Goal: Task Accomplishment & Management: Use online tool/utility

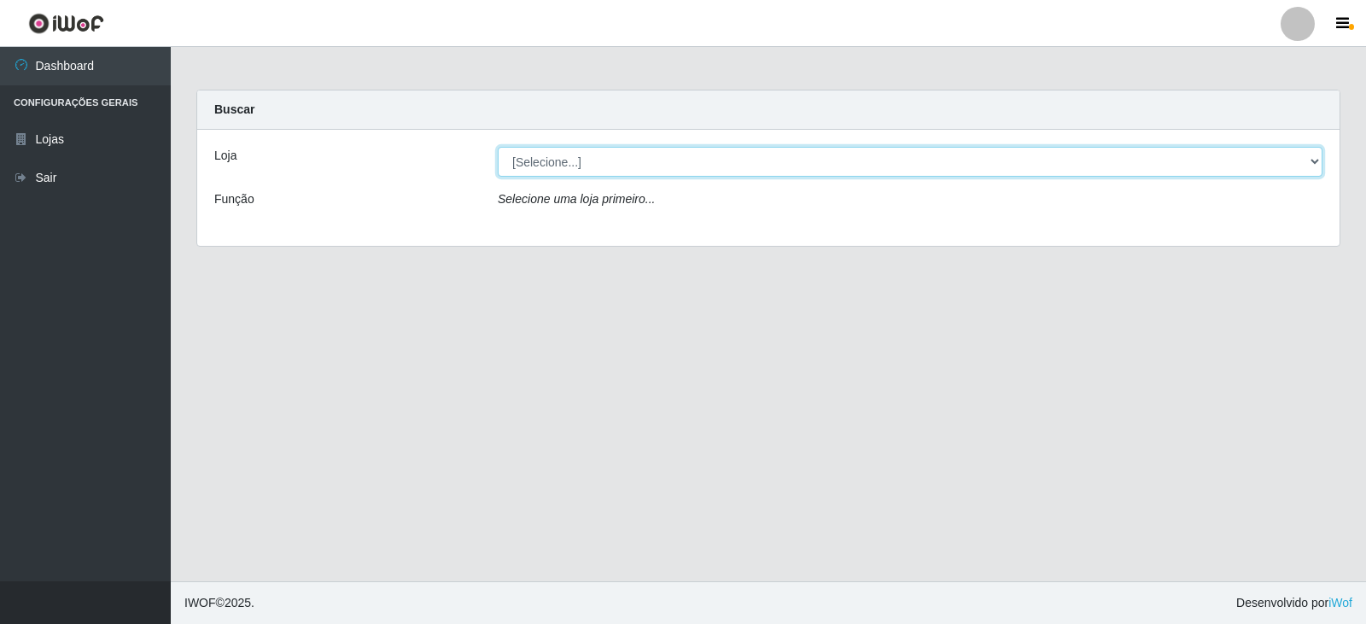
click at [677, 156] on select "[Selecione...] Queiroz Atacadão - Catolé do Rocha" at bounding box center [910, 162] width 825 height 30
select select "500"
click at [498, 147] on select "[Selecione...] Queiroz Atacadão - Catolé do Rocha" at bounding box center [910, 162] width 825 height 30
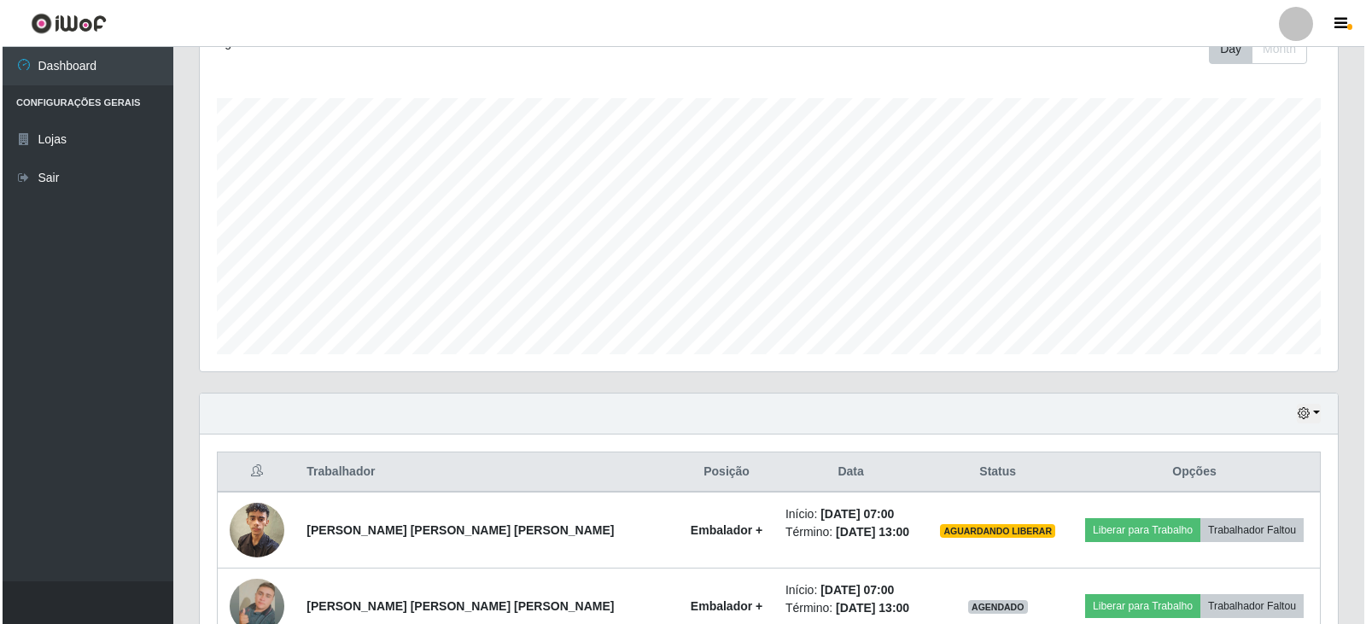
scroll to position [512, 0]
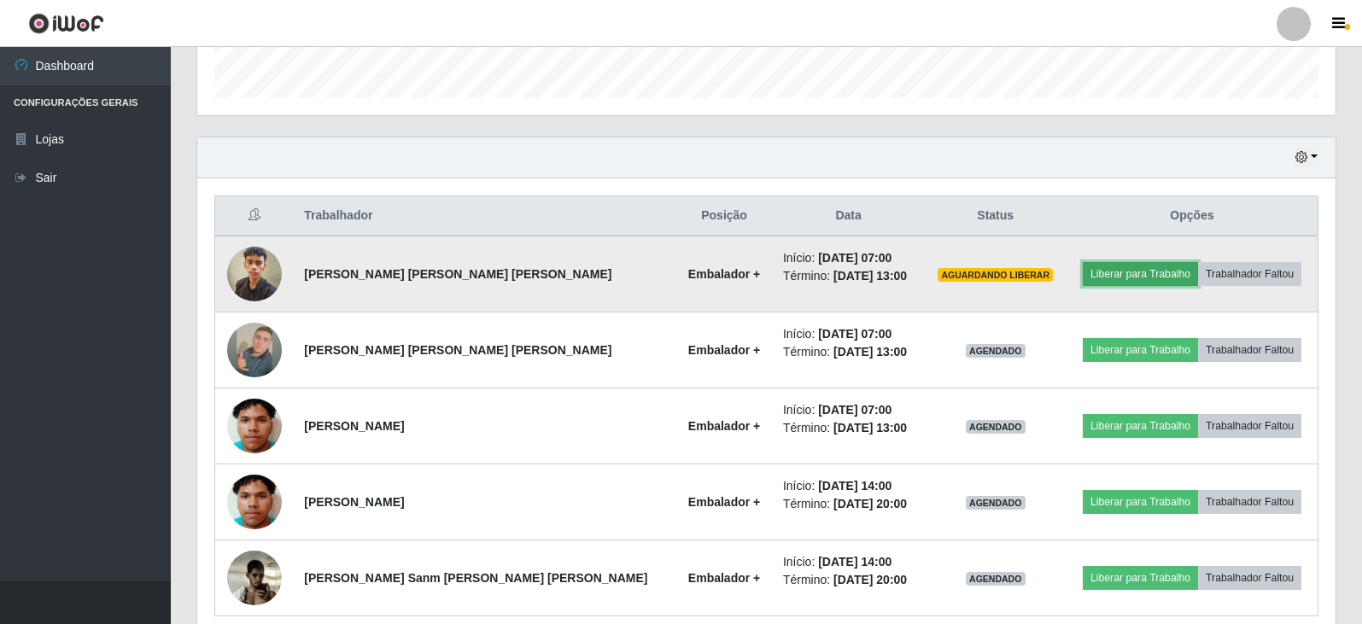
click at [1097, 275] on button "Liberar para Trabalho" at bounding box center [1140, 274] width 115 height 24
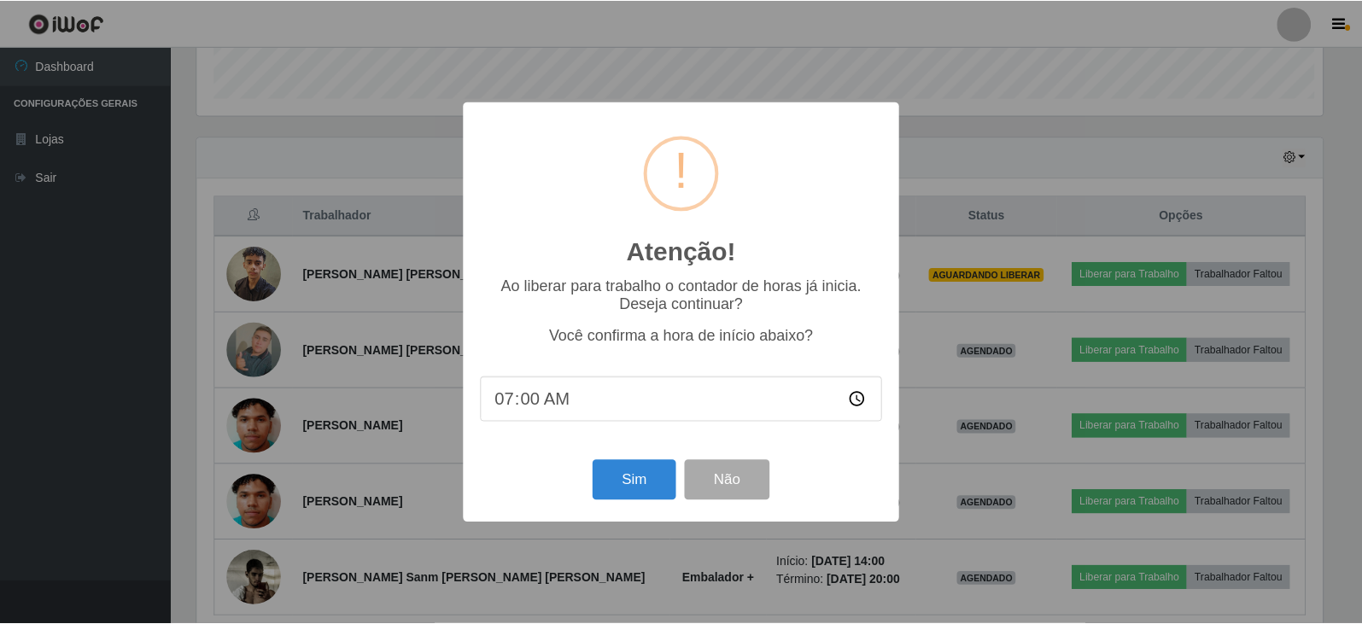
scroll to position [354, 1130]
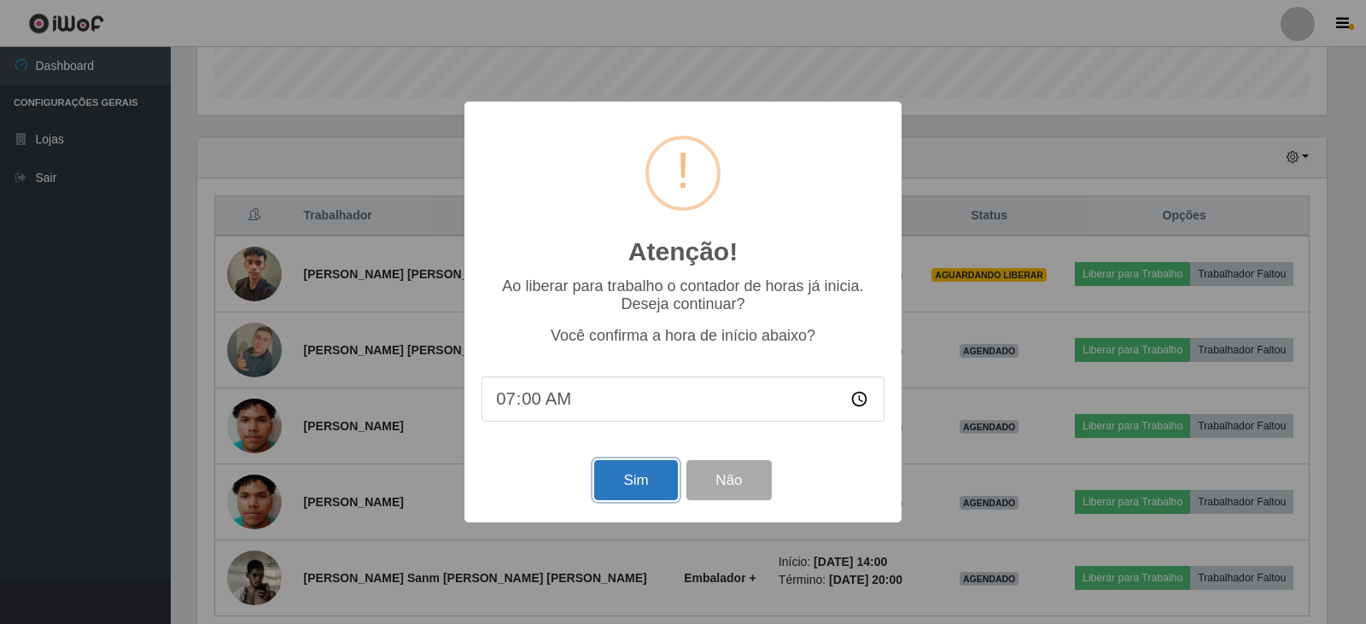
click at [640, 488] on button "Sim" at bounding box center [635, 480] width 83 height 40
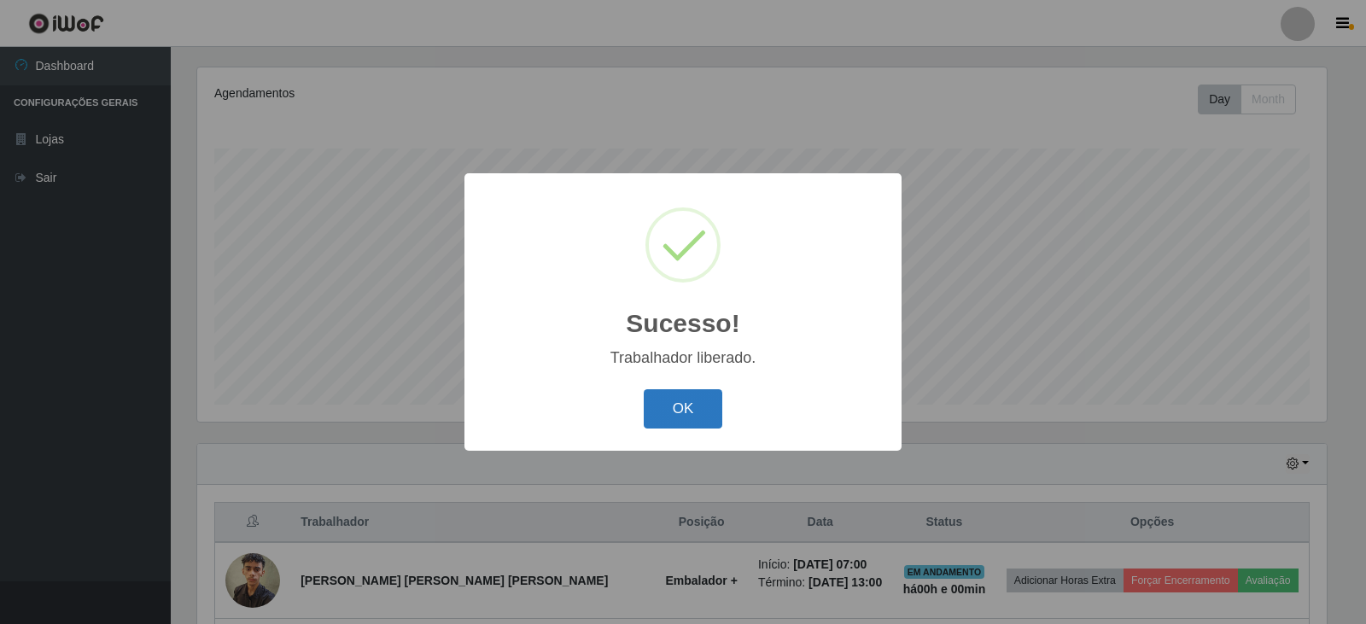
click at [687, 403] on button "OK" at bounding box center [683, 409] width 79 height 40
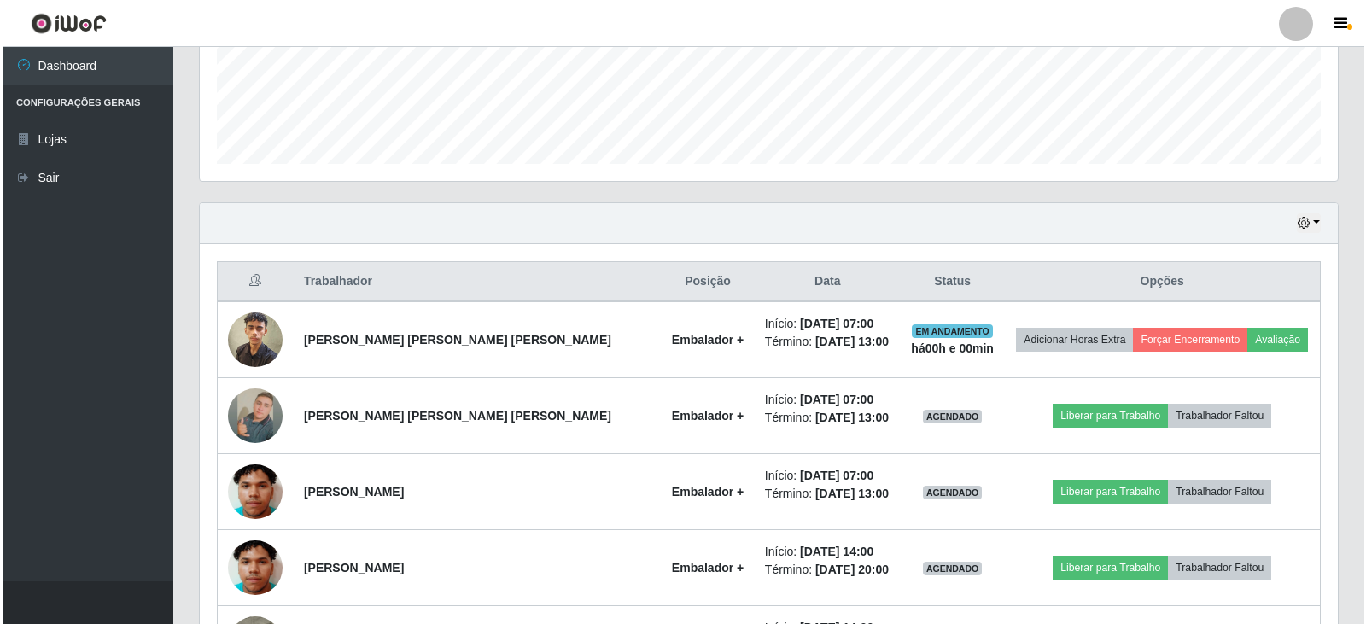
scroll to position [586, 0]
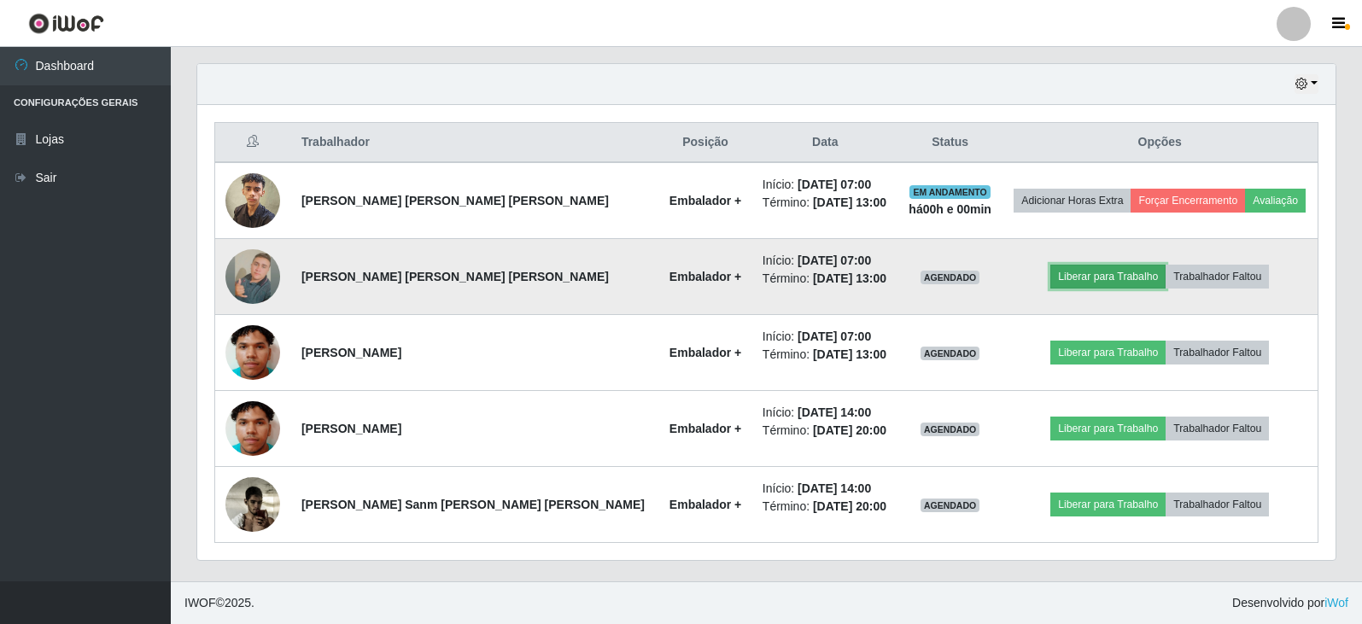
click at [1063, 271] on button "Liberar para Trabalho" at bounding box center [1107, 277] width 115 height 24
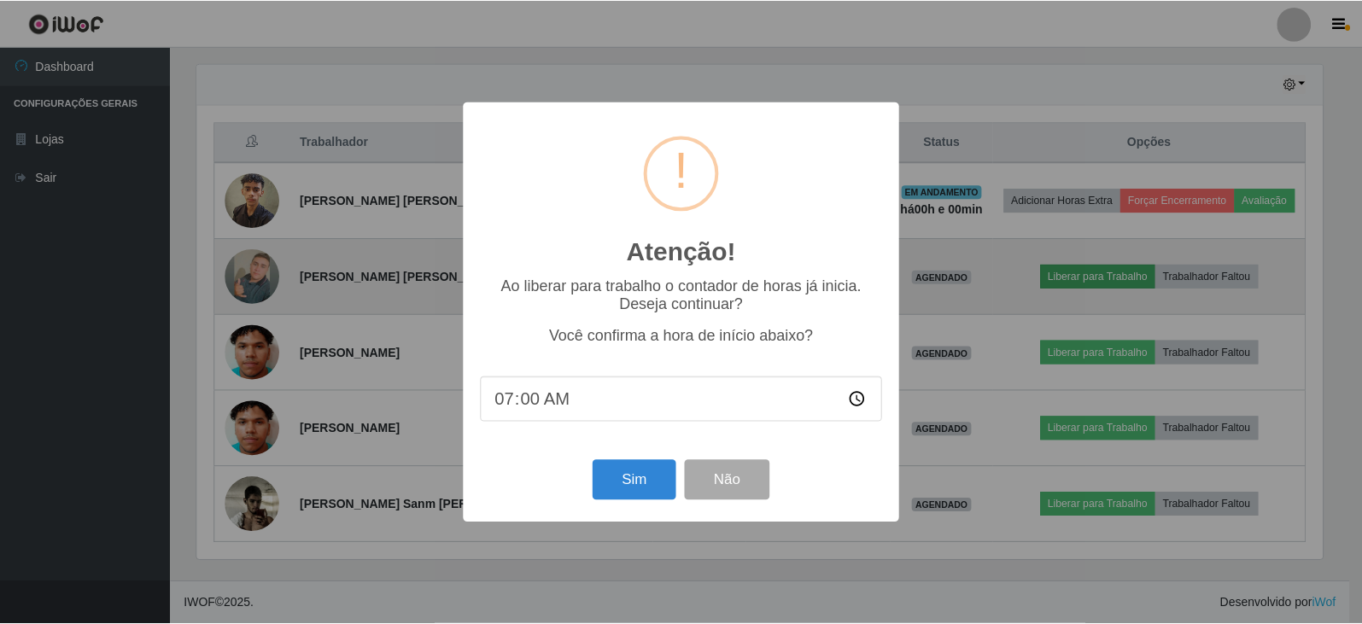
scroll to position [354, 1130]
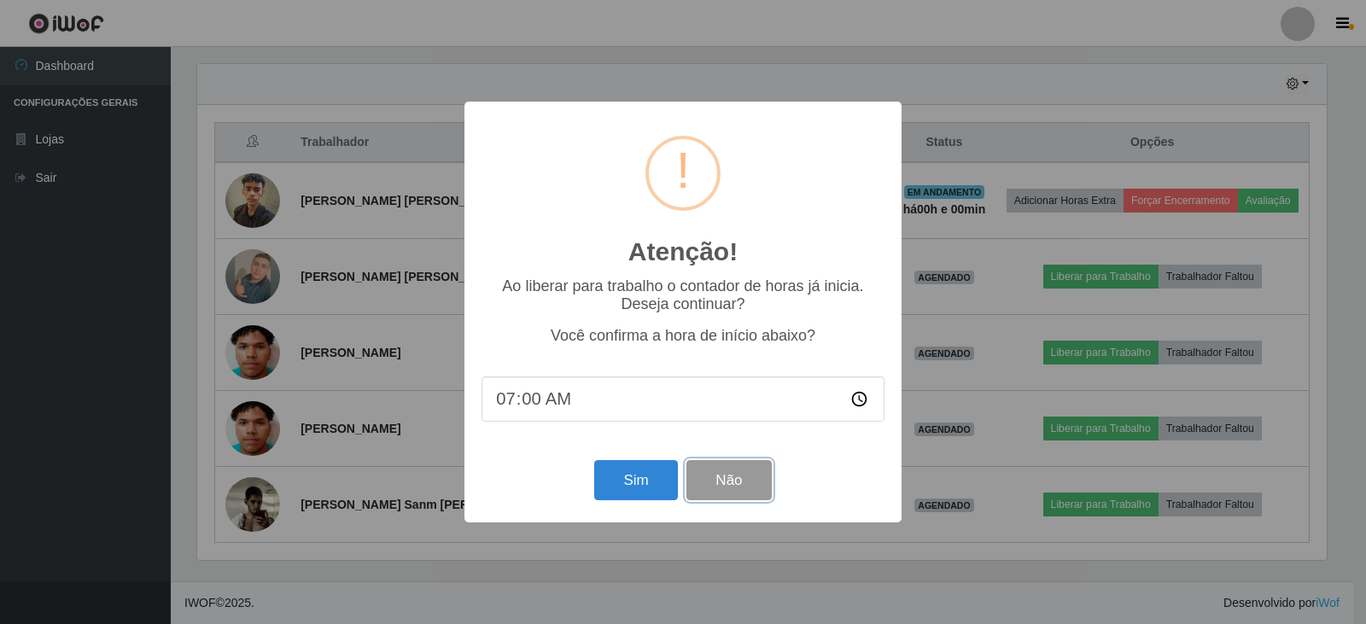
click at [748, 486] on button "Não" at bounding box center [728, 480] width 85 height 40
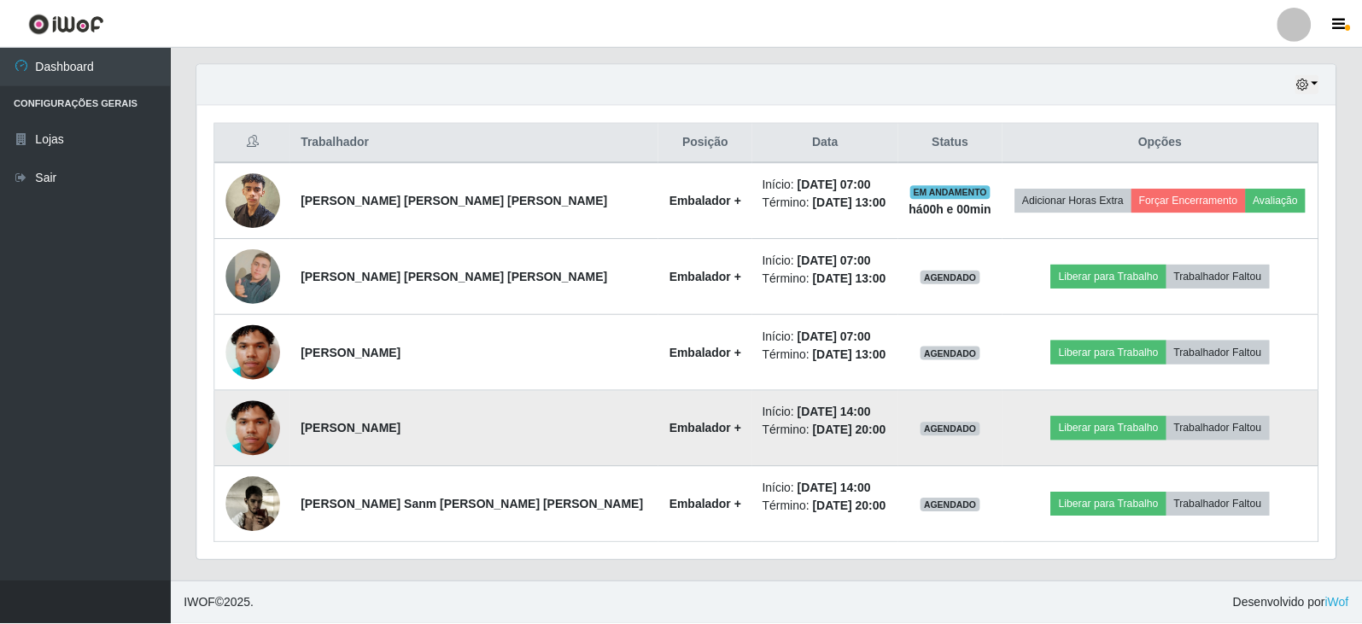
scroll to position [354, 1138]
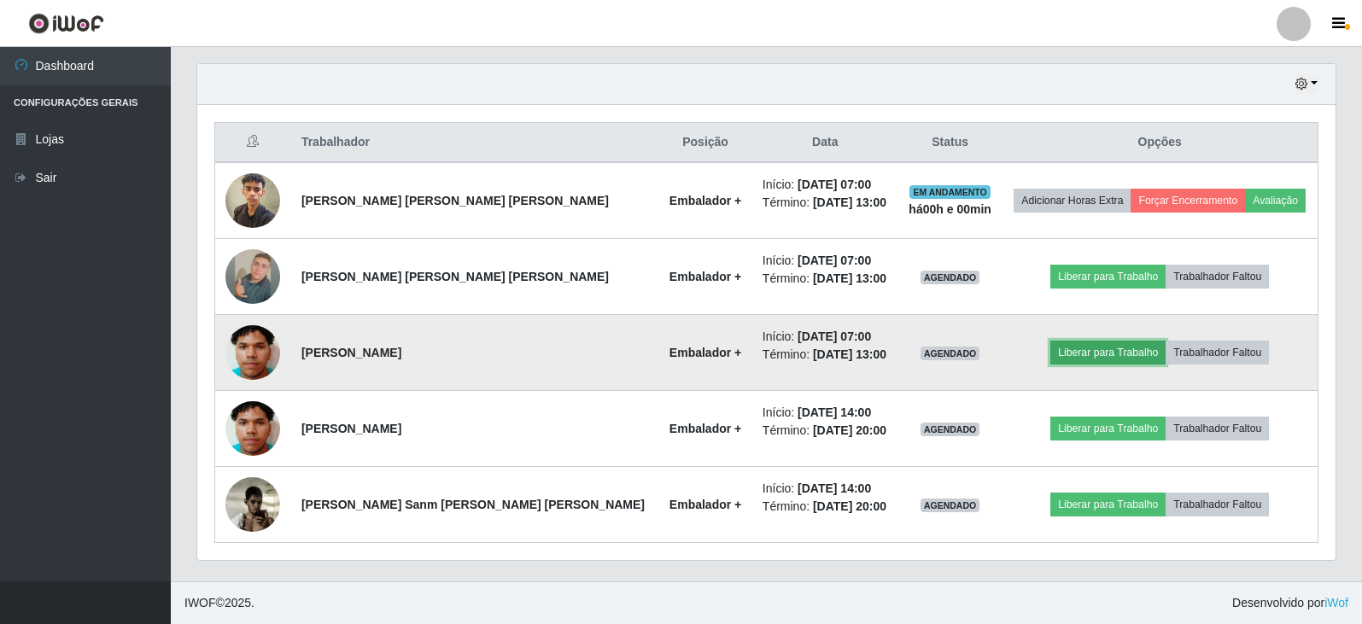
click at [1066, 355] on button "Liberar para Trabalho" at bounding box center [1107, 353] width 115 height 24
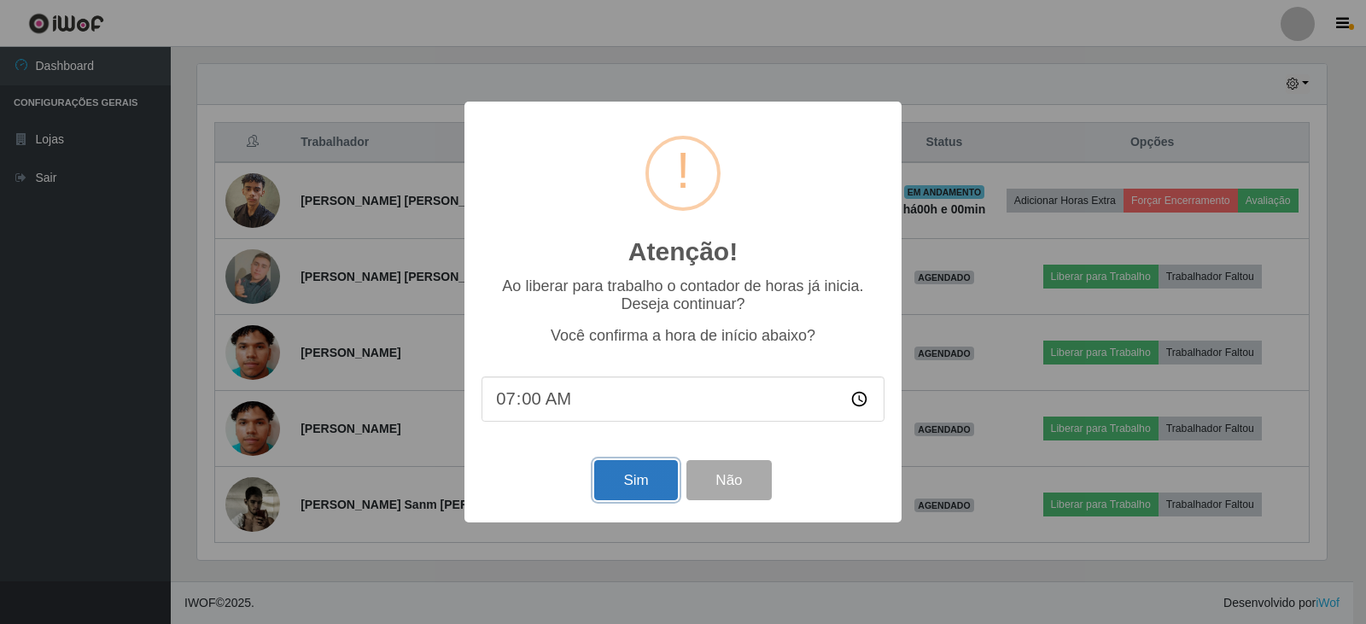
click at [627, 495] on button "Sim" at bounding box center [635, 480] width 83 height 40
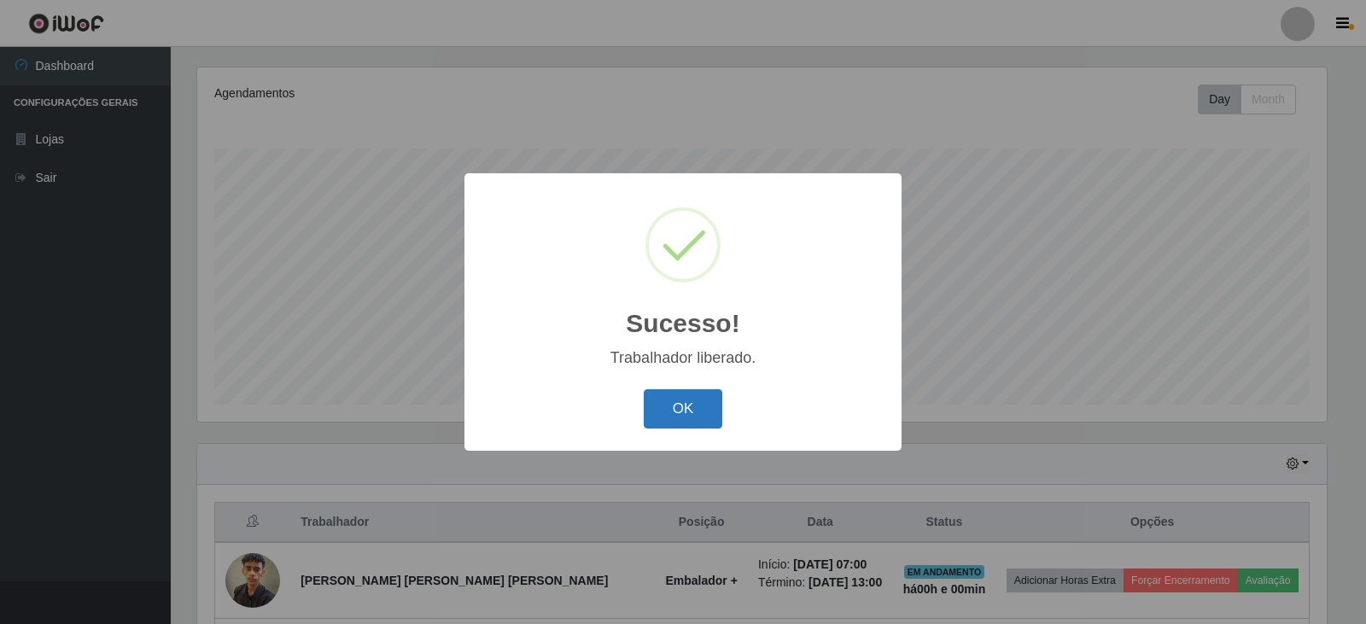
click at [701, 411] on button "OK" at bounding box center [683, 409] width 79 height 40
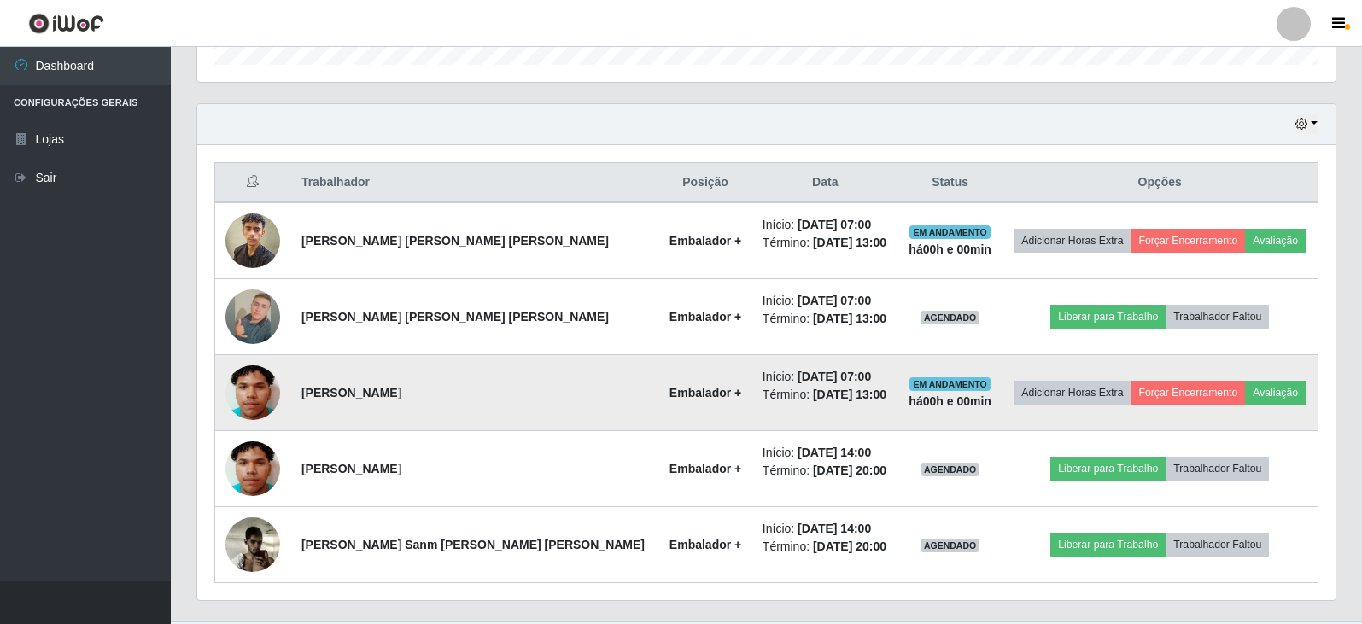
scroll to position [547, 0]
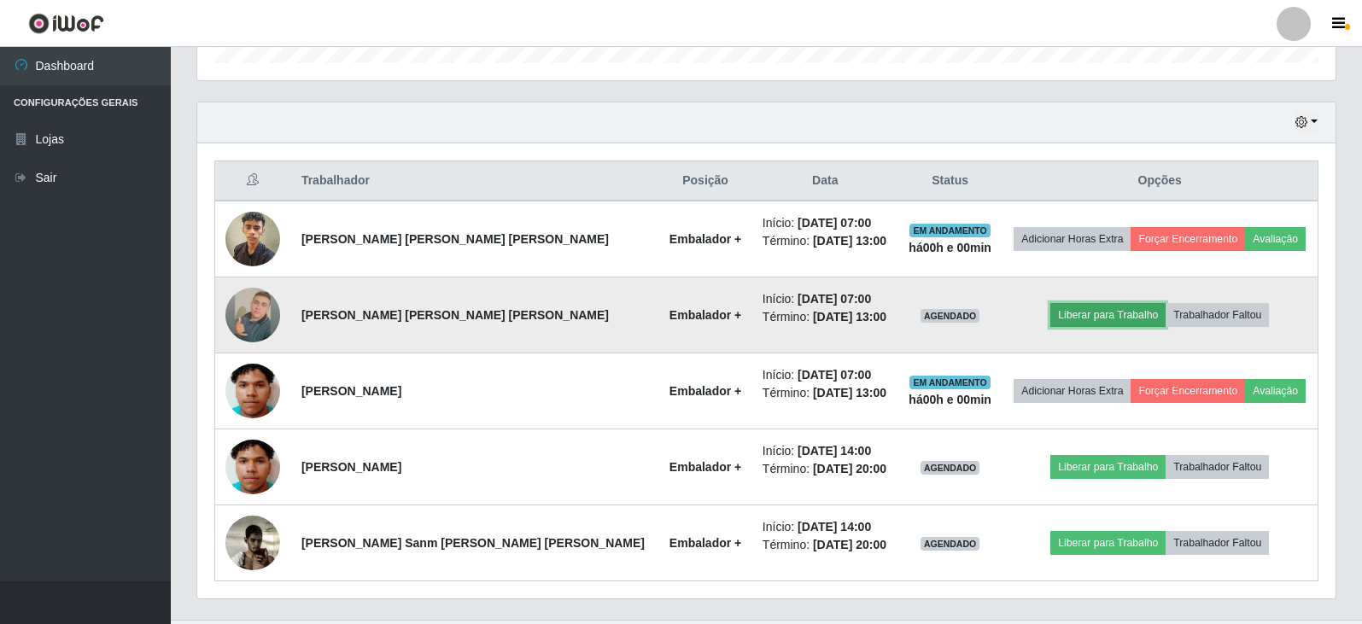
click at [1054, 322] on button "Liberar para Trabalho" at bounding box center [1107, 315] width 115 height 24
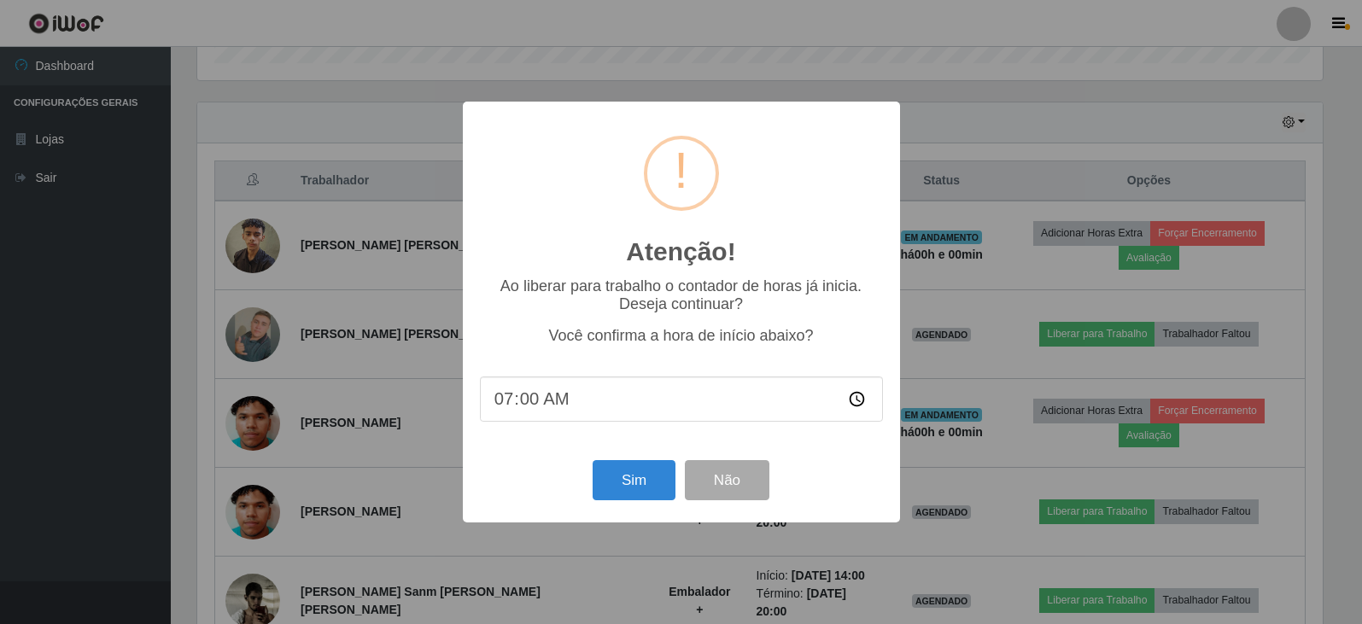
scroll to position [354, 1130]
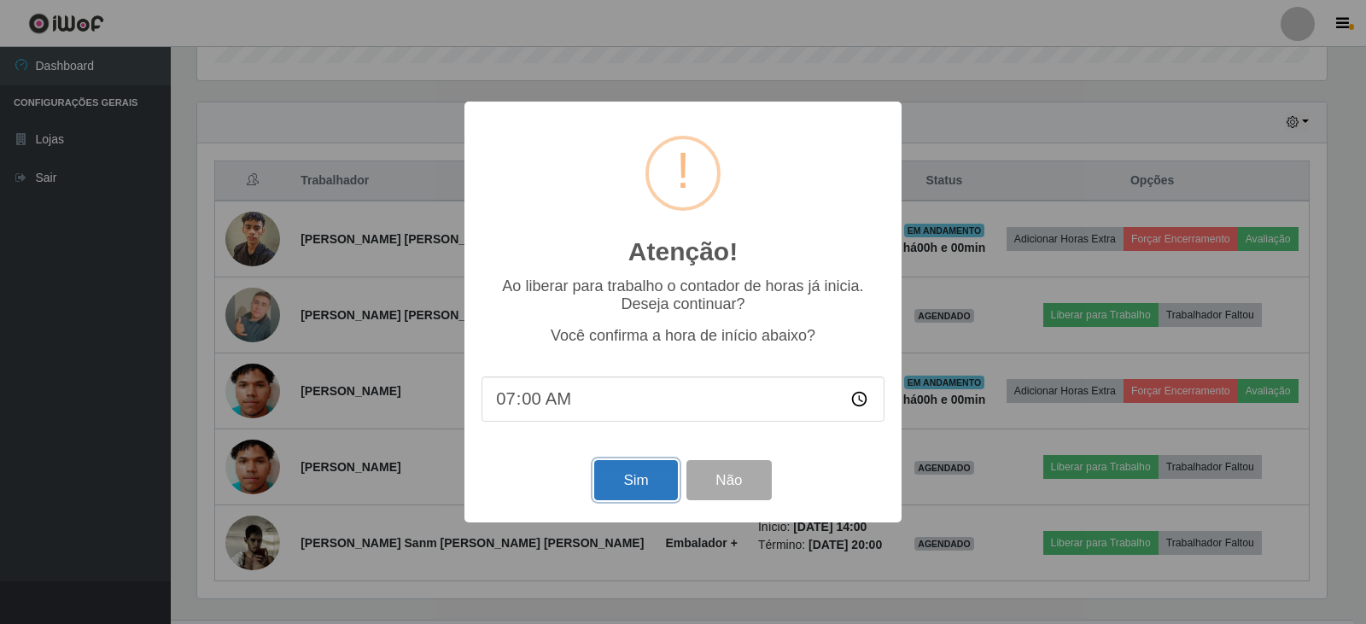
click at [630, 495] on button "Sim" at bounding box center [635, 480] width 83 height 40
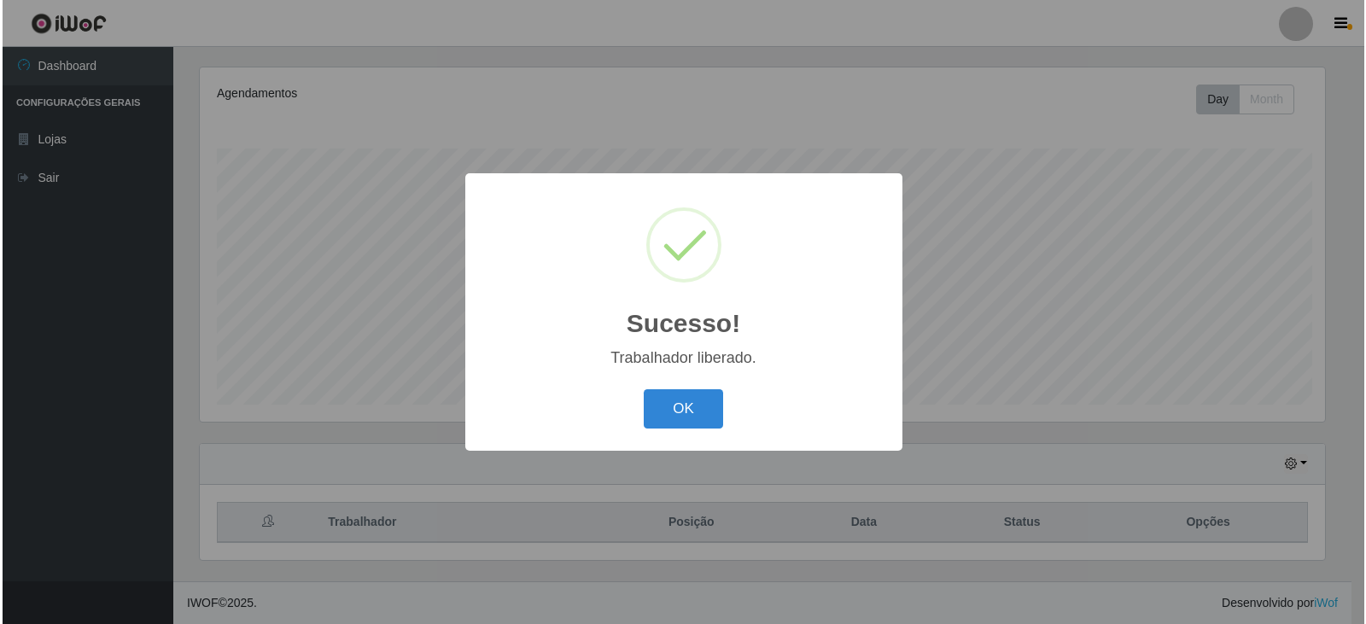
scroll to position [0, 0]
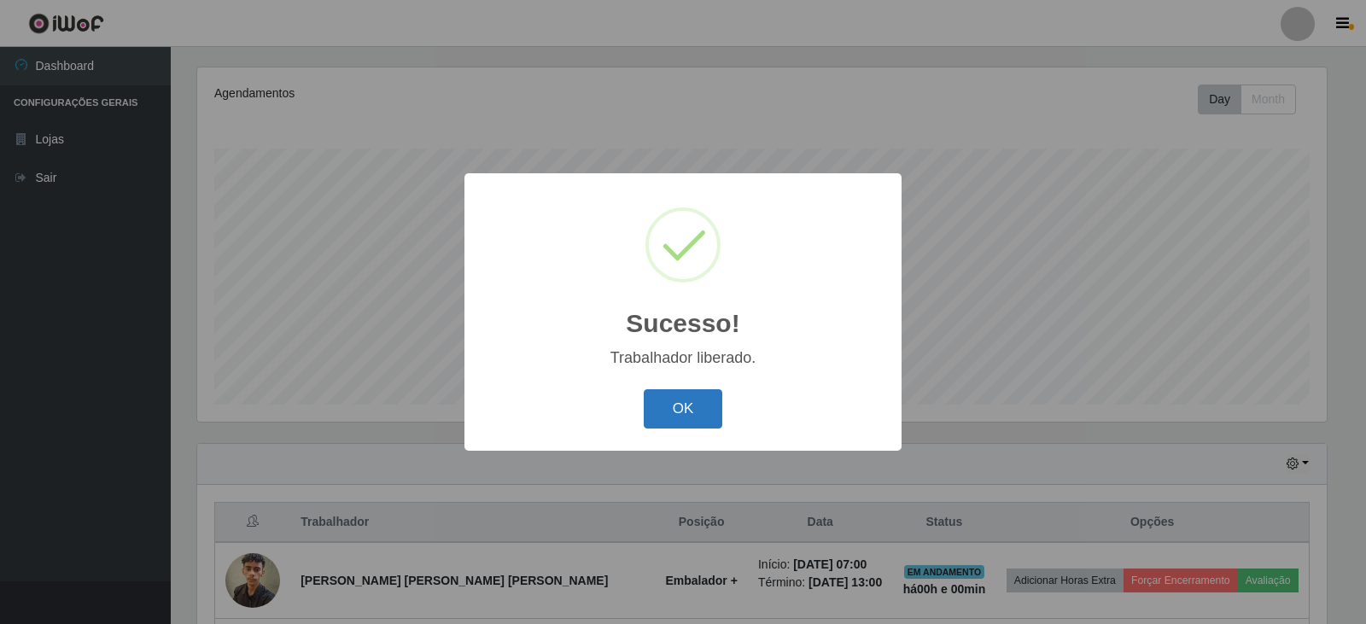
click at [690, 419] on button "OK" at bounding box center [683, 409] width 79 height 40
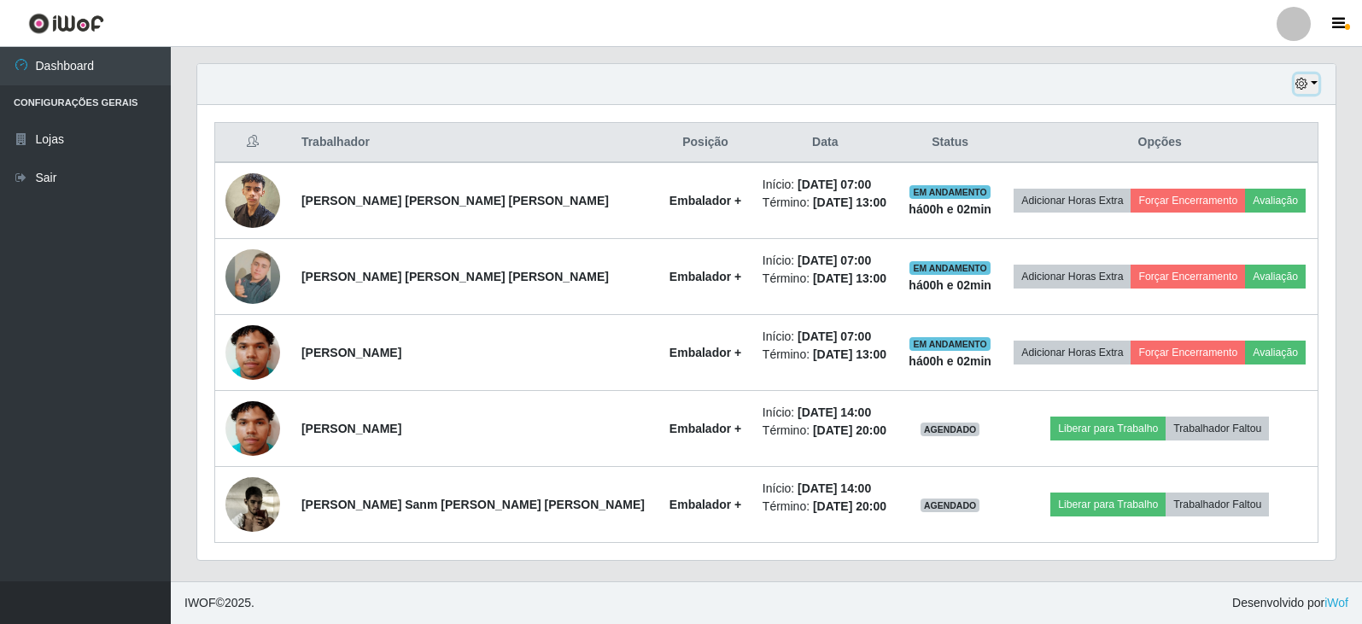
click at [1311, 90] on button "button" at bounding box center [1306, 84] width 24 height 20
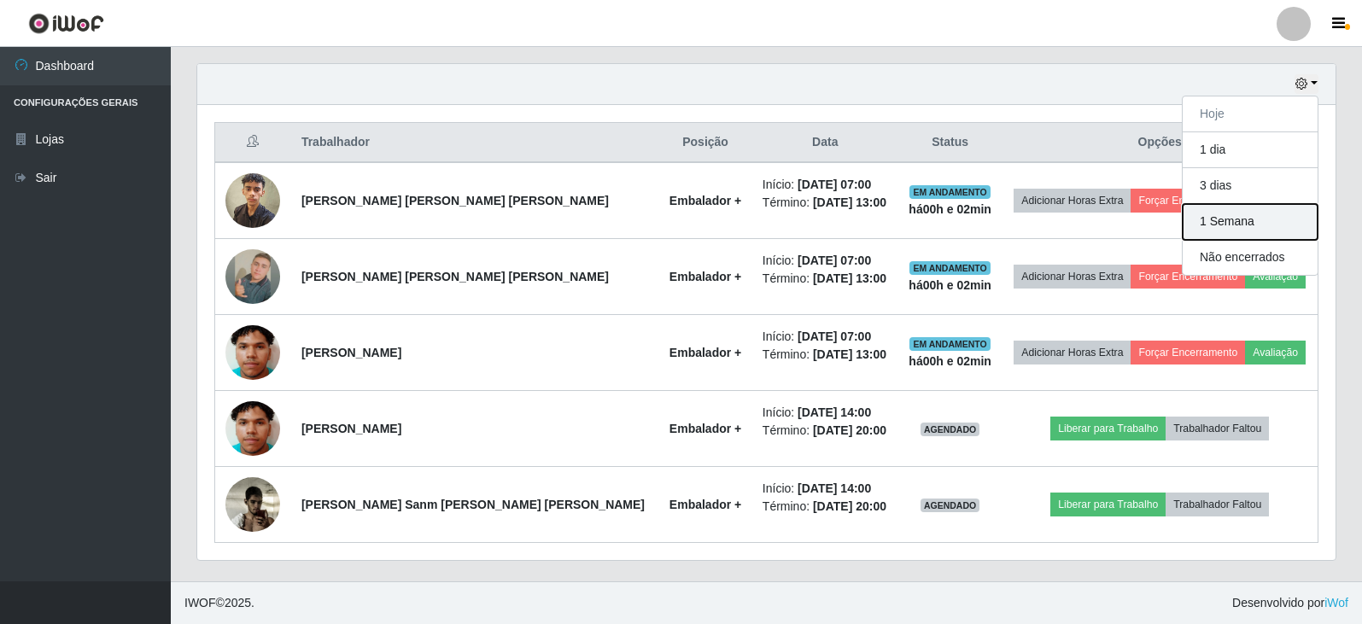
click at [1258, 231] on button "1 Semana" at bounding box center [1249, 222] width 135 height 36
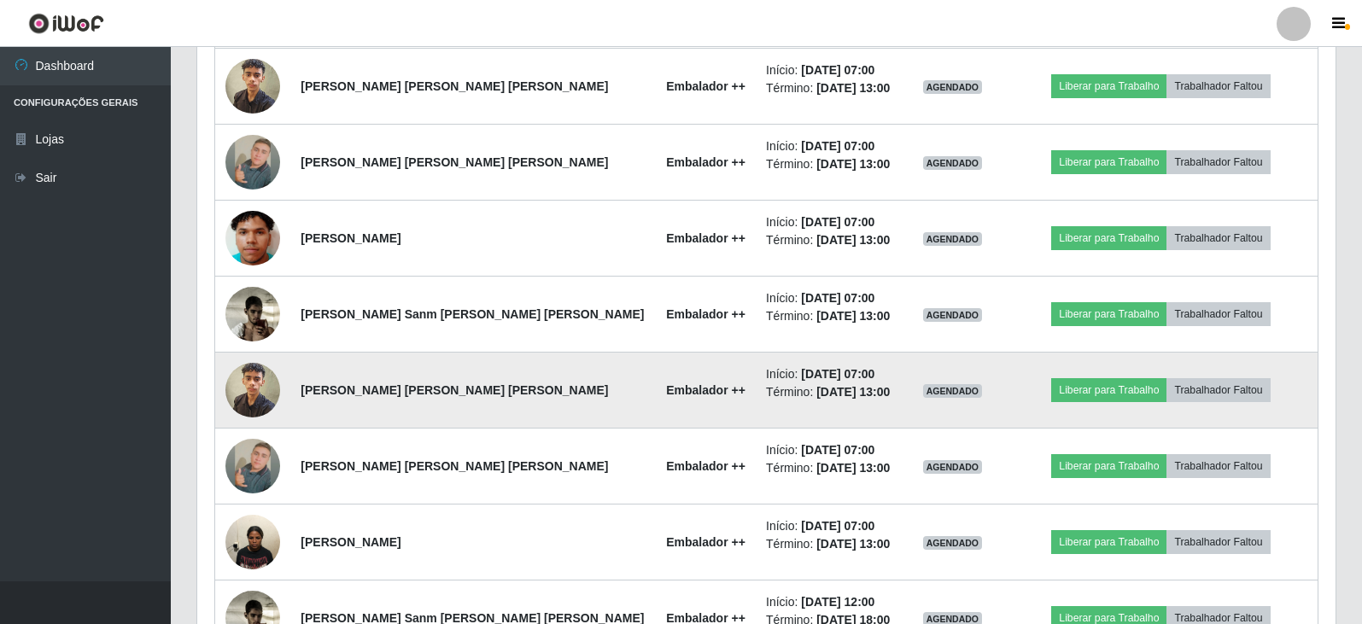
scroll to position [1110, 0]
